Goal: Complete application form

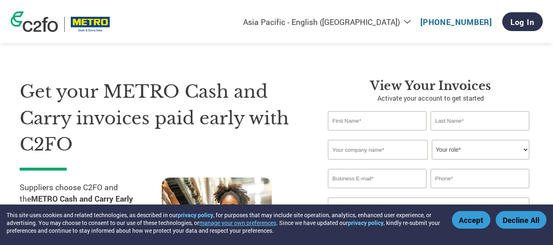
select select "en-IN"
click at [468, 120] on input "text" at bounding box center [480, 120] width 99 height 19
click at [367, 120] on input "text" at bounding box center [377, 120] width 99 height 19
click at [358, 125] on input "text" at bounding box center [377, 120] width 99 height 19
type input "d"
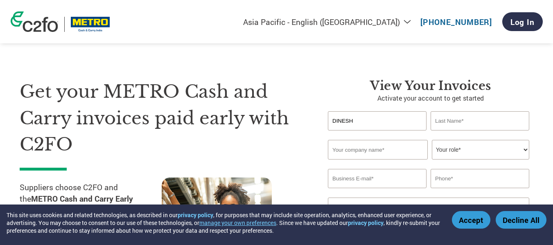
type input "DINESH"
click at [459, 122] on input "text" at bounding box center [480, 120] width 99 height 19
type input "PAIK"
click at [385, 150] on input "text" at bounding box center [378, 150] width 100 height 20
type input "BBD ASSOCIATES"
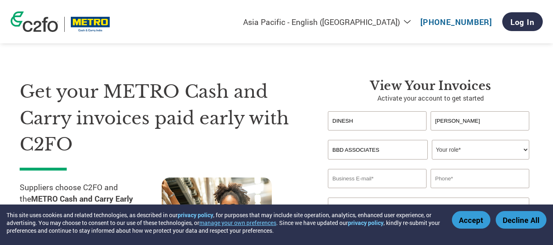
click at [447, 152] on select "Your role* CFO Controller Credit Manager Finance Director Treasurer CEO Preside…" at bounding box center [480, 150] width 97 height 20
click at [447, 150] on select "Your role* CFO Controller Credit Manager Finance Director Treasurer CEO Preside…" at bounding box center [480, 150] width 97 height 20
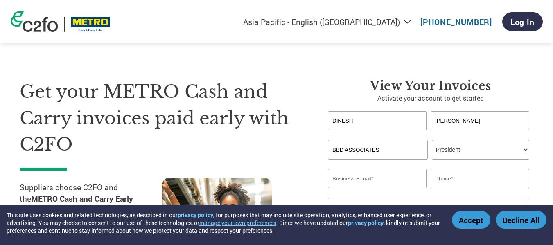
select select "OWNER_FOUNDER"
click at [432, 140] on select "Your role* CFO Controller Credit Manager Finance Director Treasurer CEO Preside…" at bounding box center [480, 150] width 97 height 20
click at [361, 182] on input "email" at bounding box center [377, 178] width 99 height 19
type input "B"
type input "bbdassociates84@gmail.com"
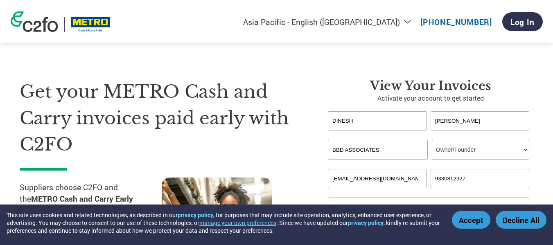
type input "9330812927"
click at [416, 201] on select "How did you hear about the program? Received a letter Email Social Media Online…" at bounding box center [428, 208] width 201 height 20
drag, startPoint x: 416, startPoint y: 201, endPoint x: 294, endPoint y: 147, distance: 133.3
click at [294, 147] on h1 "Get your METRO Cash and Carry invoices paid early with C2FO" at bounding box center [162, 118] width 284 height 79
click at [351, 200] on select "How did you hear about the program? Received a letter Email Social Media Online…" at bounding box center [428, 208] width 201 height 20
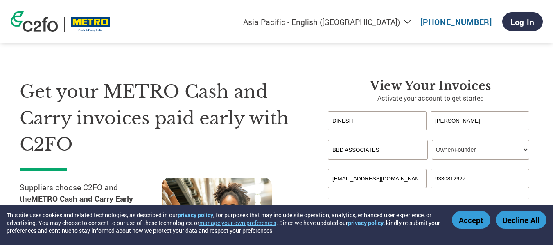
select select "Email"
click at [328, 198] on select "How did you hear about the program? Received a letter Email Social Media Online…" at bounding box center [428, 208] width 201 height 20
click at [285, 168] on div "Get your METRO Cash and Carry invoices paid early with C2FO Suppliers choose C2…" at bounding box center [168, 178] width 296 height 198
click at [462, 219] on button "Accept" at bounding box center [471, 220] width 38 height 18
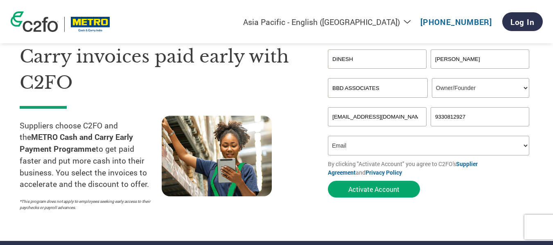
scroll to position [66, 0]
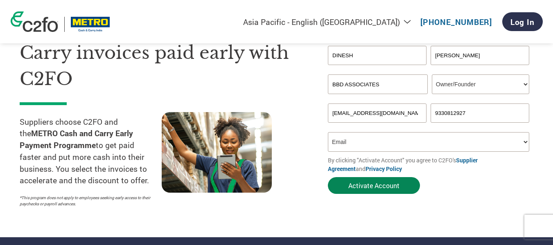
click at [364, 188] on button "Activate Account" at bounding box center [374, 185] width 92 height 17
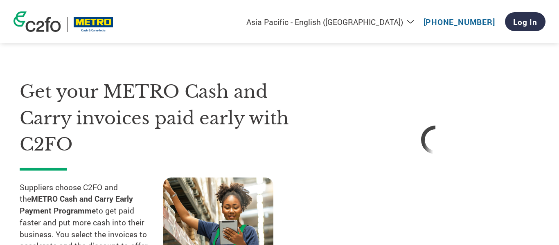
select select "en-IN"
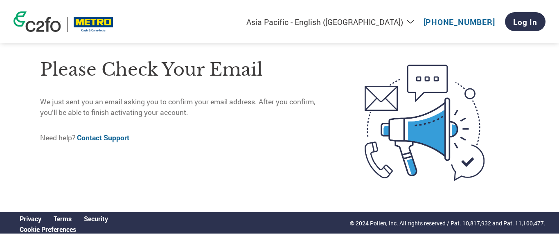
click at [113, 139] on link "Contact Support" at bounding box center [103, 137] width 52 height 9
click at [135, 159] on div "Please check your email We just sent you an email asking you to confirm your em…" at bounding box center [185, 123] width 290 height 146
click at [520, 23] on link "Log In" at bounding box center [525, 21] width 41 height 19
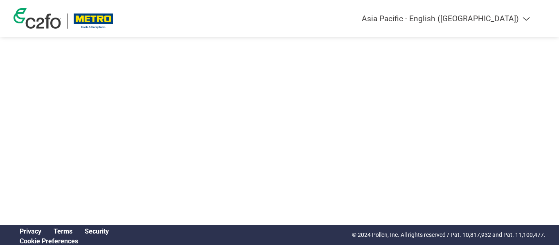
select select "en-IN"
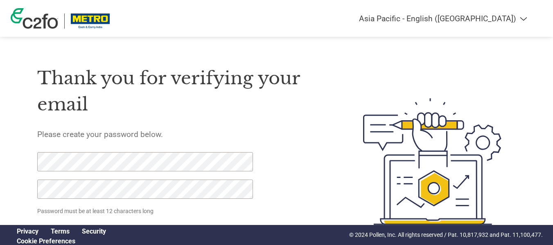
scroll to position [45, 0]
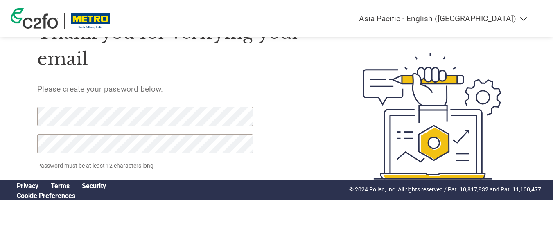
click at [290, 139] on div "Thank you for verifying your email Please create your password below. Password …" at bounding box center [180, 116] width 287 height 217
click at [312, 149] on div "Thank you for verifying your email Please create your password below. Password …" at bounding box center [180, 116] width 287 height 217
click at [95, 164] on p "Password must be at least 12 characters long" at bounding box center [146, 166] width 219 height 9
click at [30, 186] on link "Privacy" at bounding box center [28, 186] width 22 height 8
click at [438, 132] on img at bounding box center [433, 116] width 168 height 217
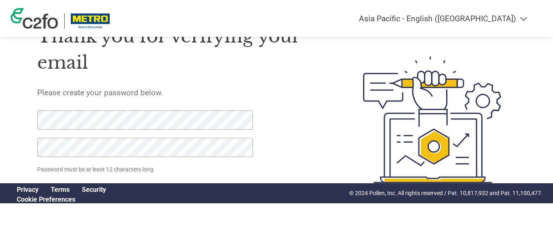
scroll to position [0, 0]
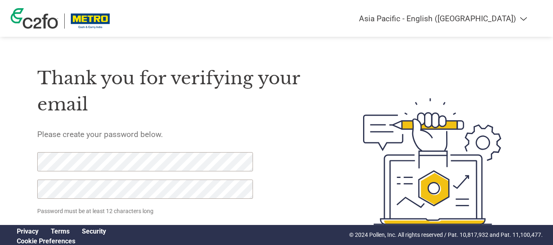
click at [524, 19] on select "Americas - English Américas - Español [GEOGRAPHIC_DATA] - Português [GEOGRAPHIC…" at bounding box center [438, 18] width 190 height 9
click at [260, 45] on div "Thank you for verifying your email Please create your password below. Password …" at bounding box center [277, 129] width 532 height 258
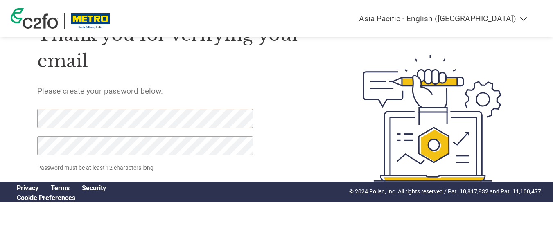
scroll to position [45, 0]
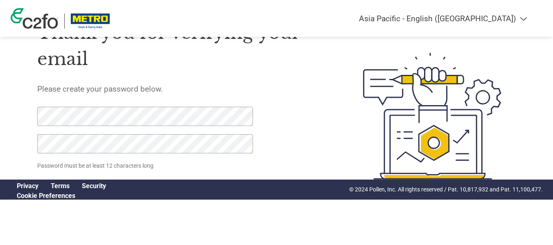
click at [83, 163] on p "Password must be at least 12 characters long" at bounding box center [146, 166] width 219 height 9
click at [58, 197] on link "Cookie Preferences" at bounding box center [46, 196] width 59 height 8
click at [23, 185] on link "Privacy" at bounding box center [28, 186] width 22 height 8
click at [433, 138] on img at bounding box center [433, 116] width 168 height 217
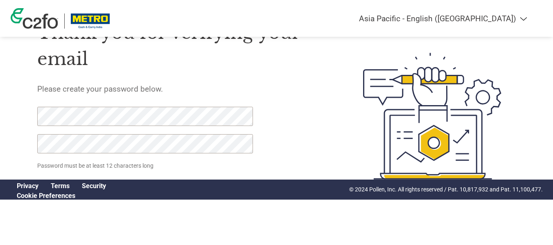
click at [55, 186] on link "Terms" at bounding box center [60, 186] width 19 height 8
